Goal: Information Seeking & Learning: Learn about a topic

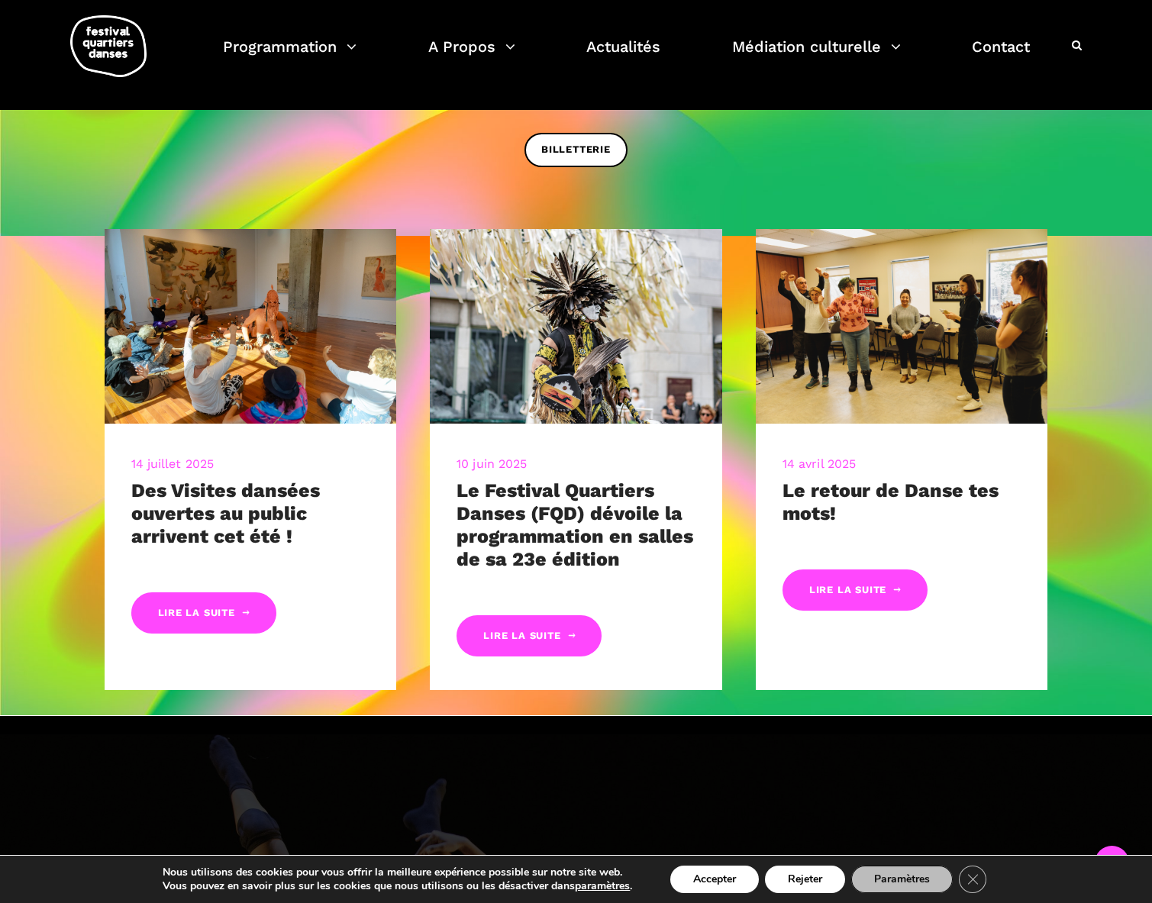
scroll to position [1437, 0]
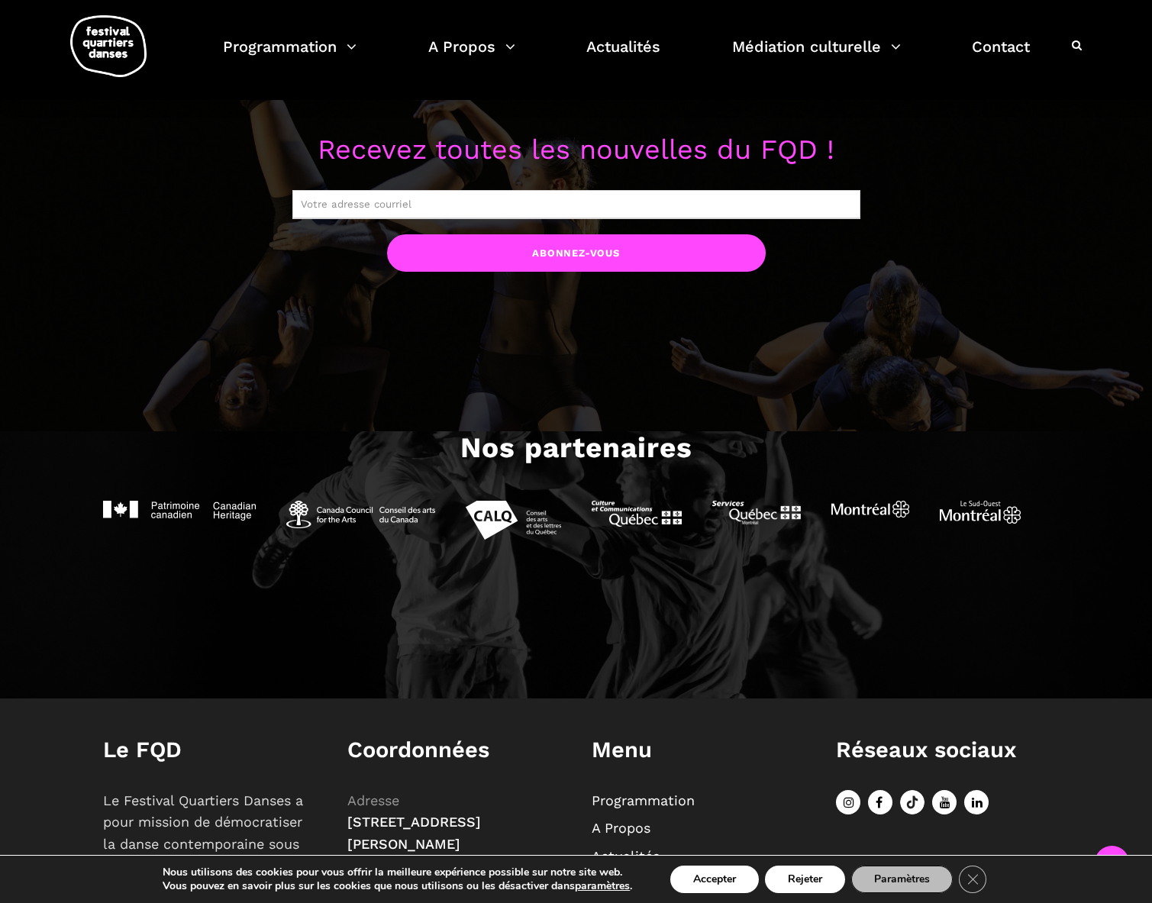
scroll to position [1437, 0]
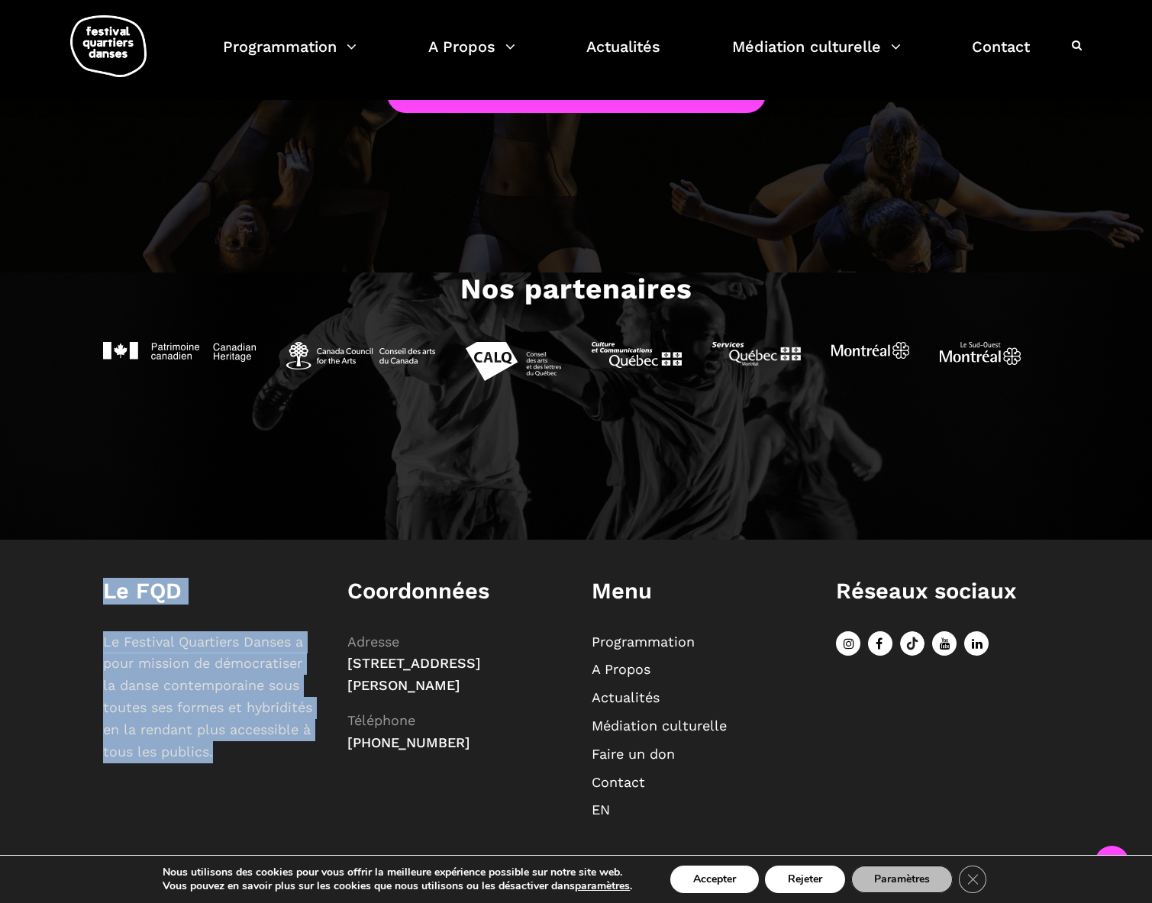
drag, startPoint x: 105, startPoint y: 592, endPoint x: 214, endPoint y: 753, distance: 194.0
click at [214, 753] on div "Le FQD Le Festival Quartiers Danses a pour mission de démocratiser la danse con…" at bounding box center [210, 671] width 214 height 186
click at [242, 752] on p "Le Festival Quartiers Danses a pour mission de démocratiser la danse contempora…" at bounding box center [210, 697] width 214 height 132
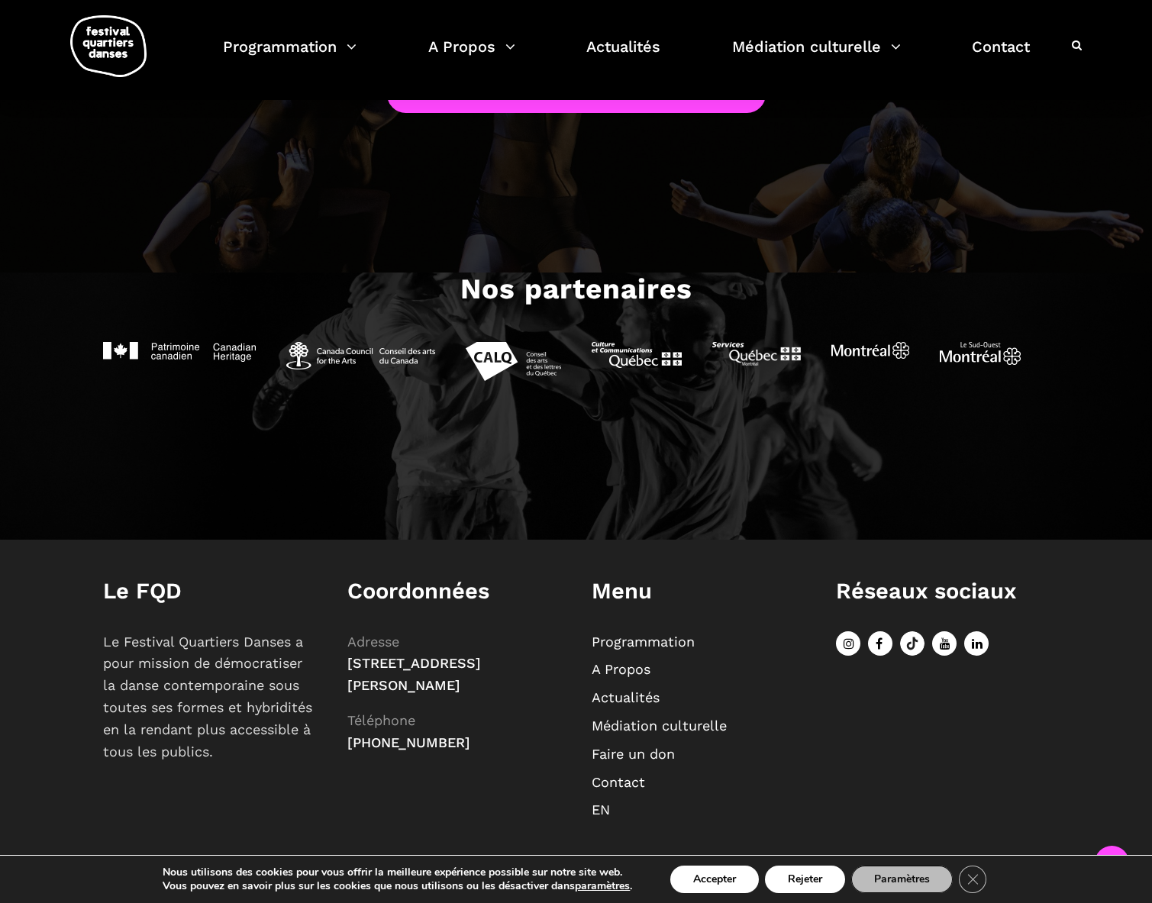
click at [637, 667] on link "A Propos" at bounding box center [621, 669] width 59 height 16
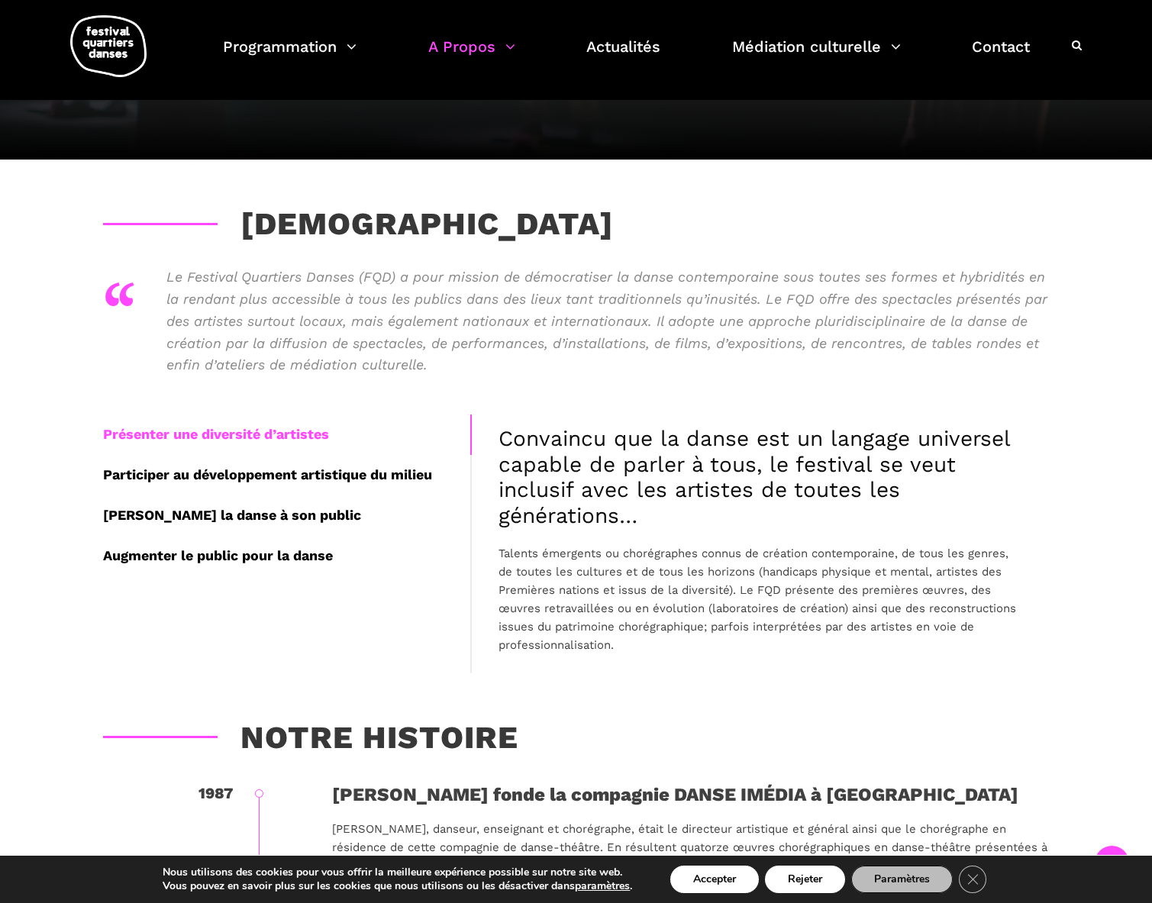
scroll to position [138, 0]
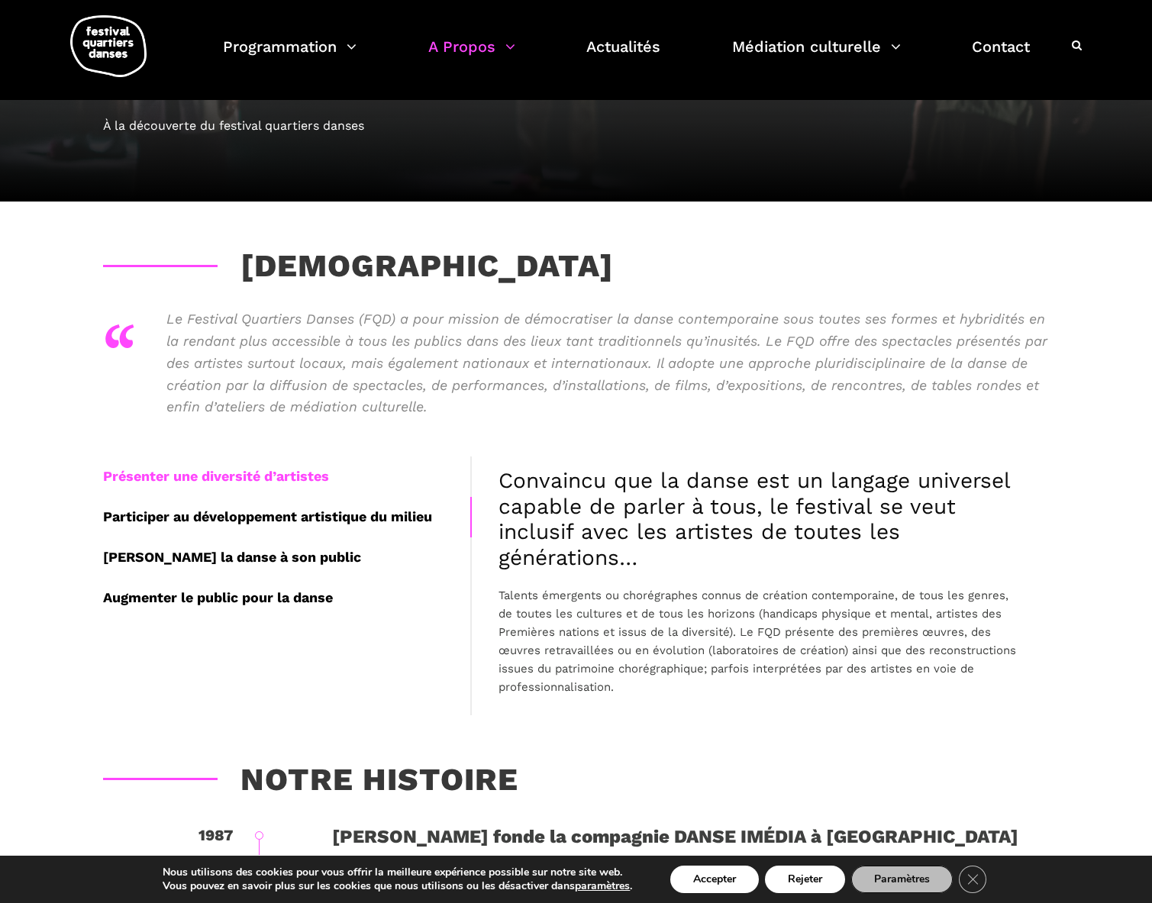
click at [297, 515] on div "Participer au développement artistique du milieu" at bounding box center [286, 517] width 367 height 40
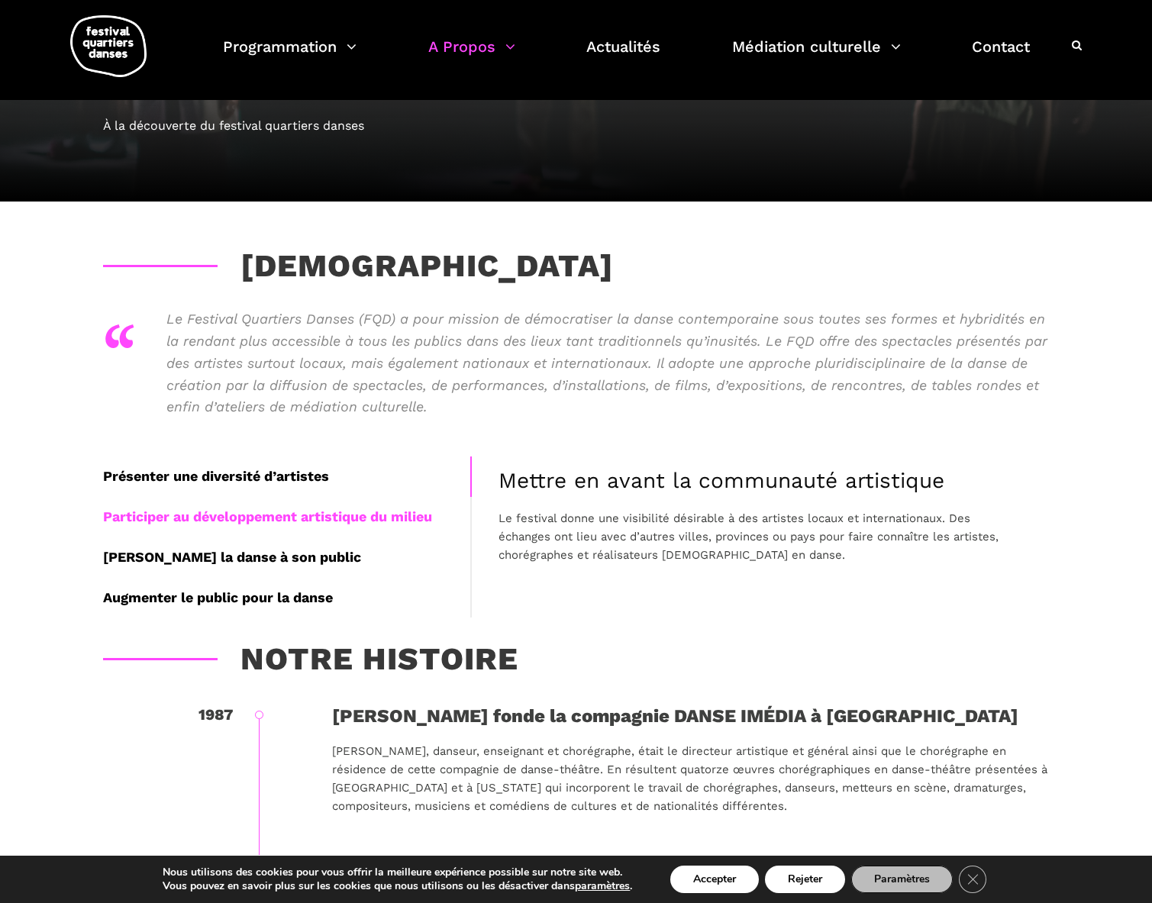
click at [244, 476] on div "Présenter une diversité d’artistes" at bounding box center [286, 477] width 367 height 40
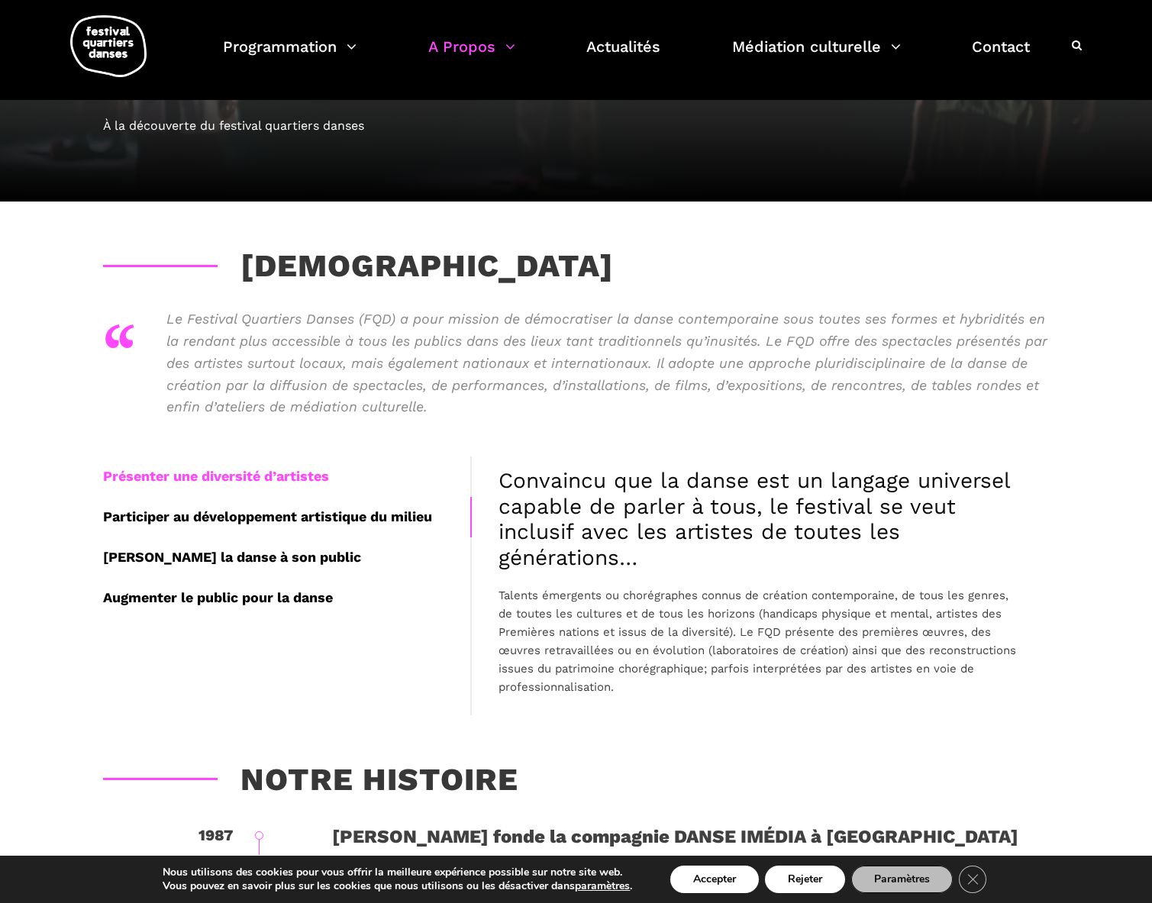
click at [269, 510] on div "Participer au développement artistique du milieu" at bounding box center [286, 517] width 367 height 40
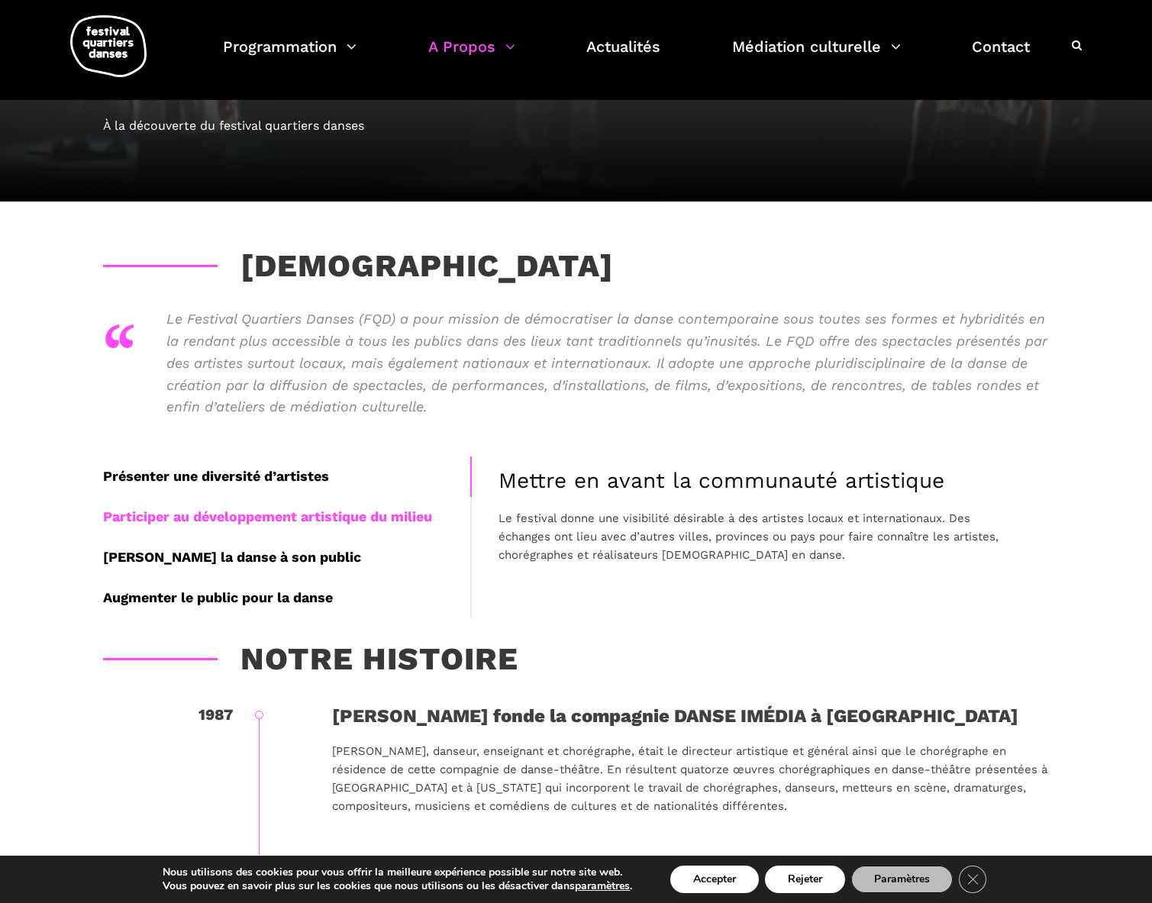
click at [294, 471] on div "Présenter une diversité d’artistes" at bounding box center [286, 477] width 367 height 40
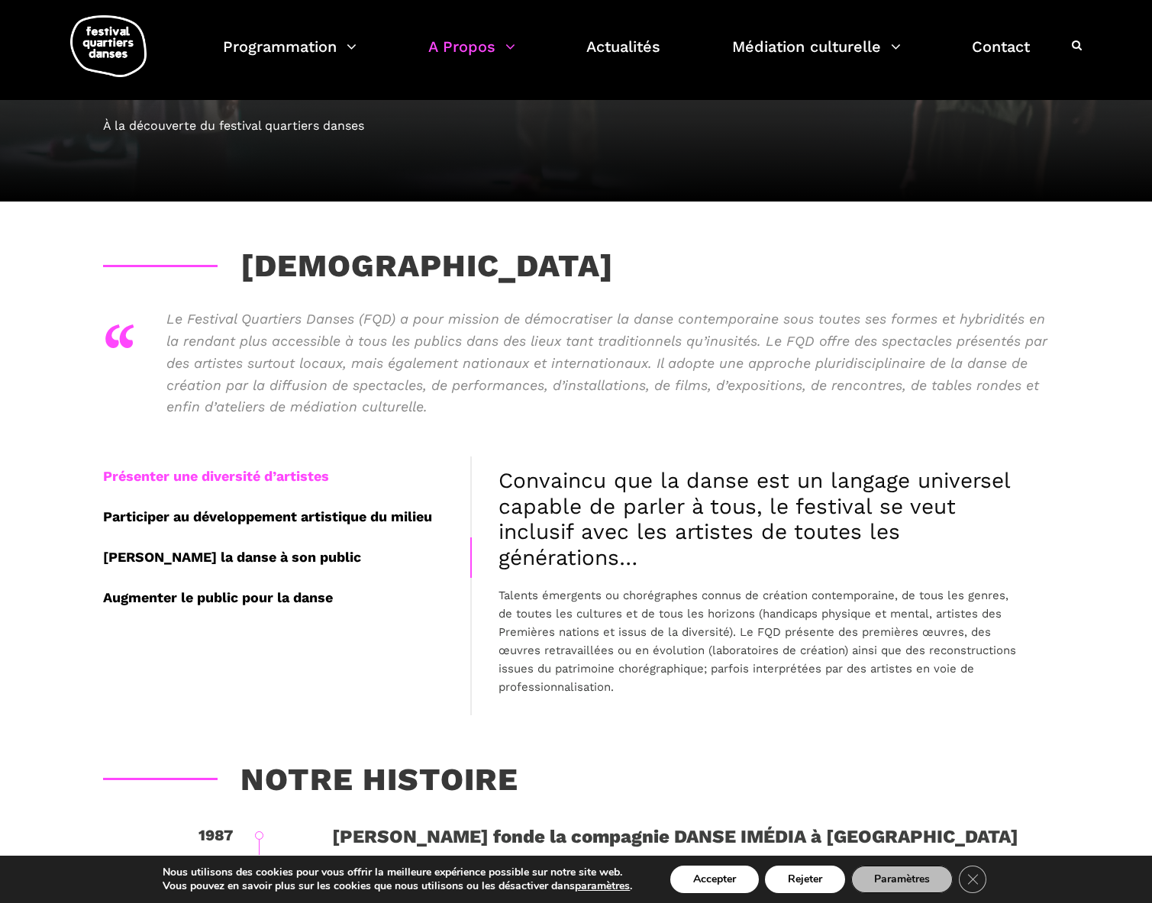
click at [253, 553] on div "Amener la danse à son public" at bounding box center [286, 557] width 367 height 40
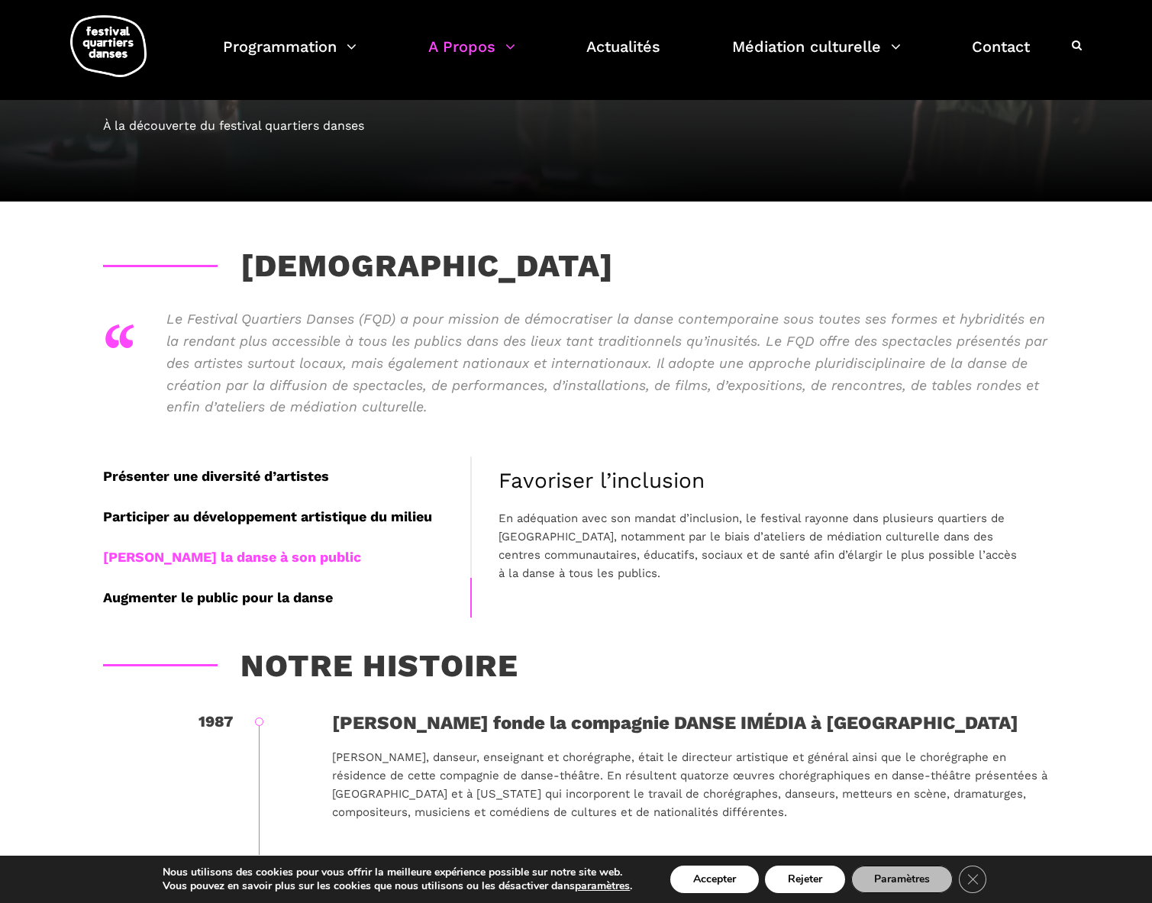
click at [266, 604] on div "Augmenter le public pour la danse" at bounding box center [286, 598] width 367 height 40
